Goal: Task Accomplishment & Management: Complete application form

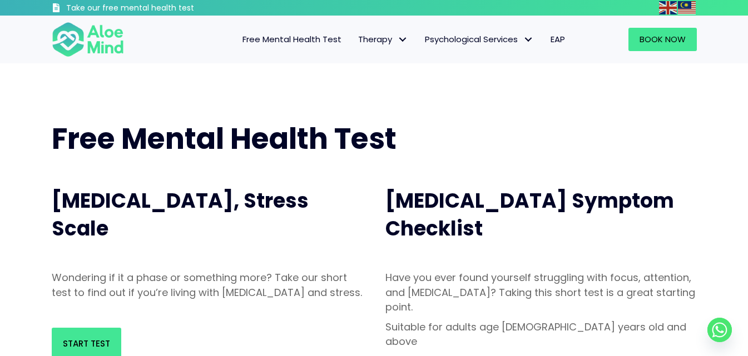
scroll to position [56, 0]
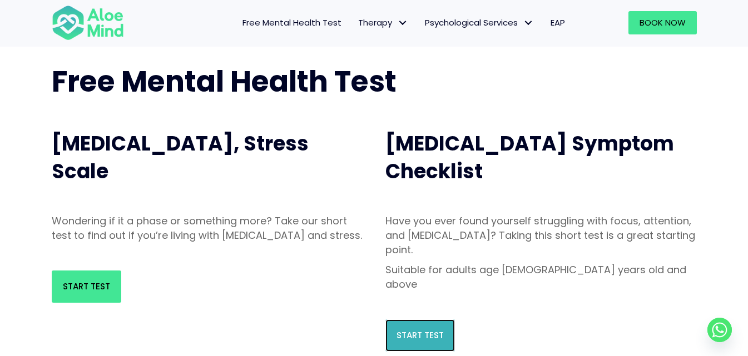
click at [419, 330] on span "Start Test" at bounding box center [419, 336] width 47 height 12
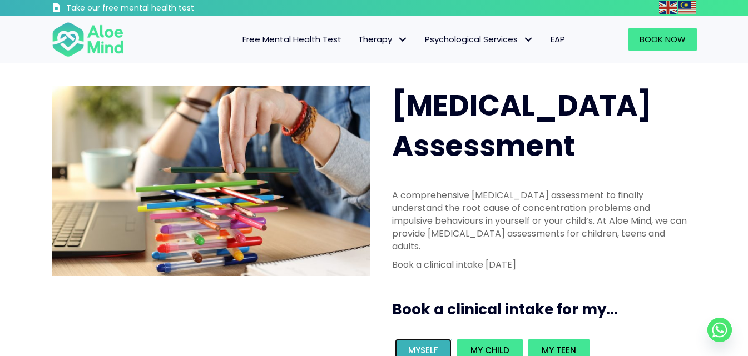
click at [413, 345] on span "Myself" at bounding box center [423, 351] width 30 height 12
